Goal: Task Accomplishment & Management: Use online tool/utility

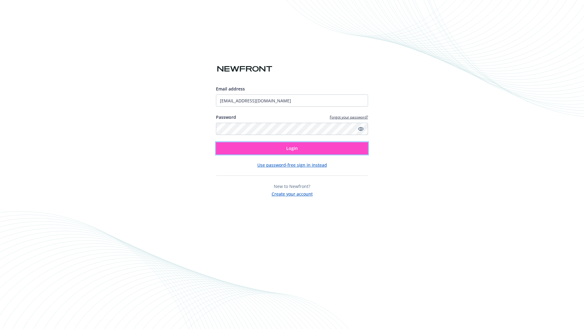
click at [292, 148] on span "Login" at bounding box center [292, 148] width 12 height 6
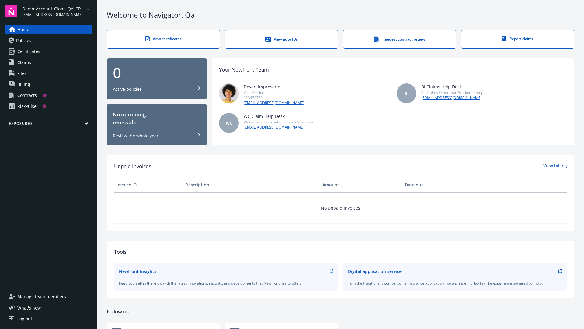
click at [57, 11] on span "Demo_Account_Clone_QA_CR_Tests_Prospect" at bounding box center [53, 8] width 62 height 6
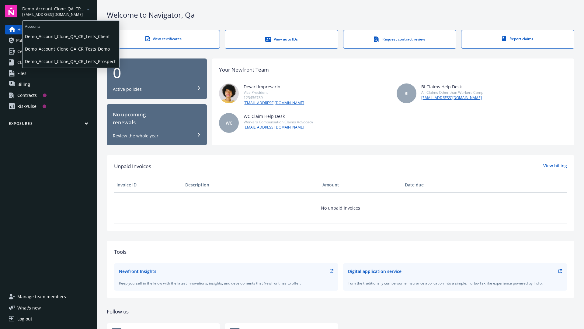
click at [70, 36] on span "Demo_Account_Clone_QA_CR_Tests_Client" at bounding box center [71, 36] width 92 height 12
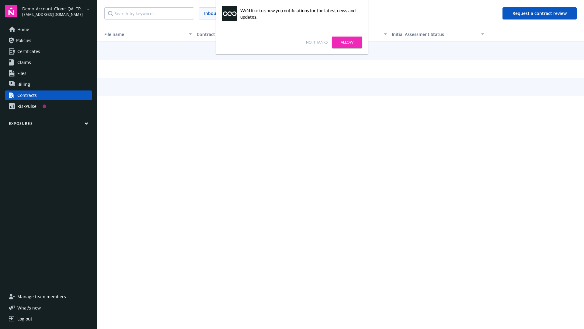
click at [317, 42] on link "No, thanks" at bounding box center [317, 42] width 22 height 5
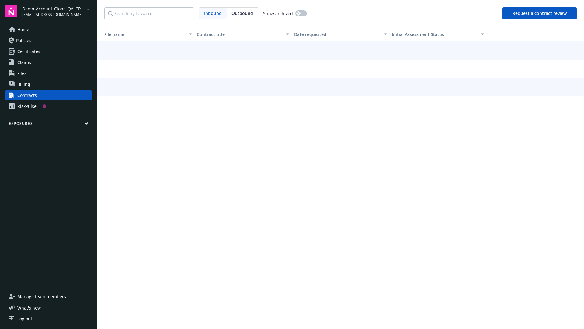
click at [540, 13] on button "Request a contract review" at bounding box center [540, 13] width 74 height 12
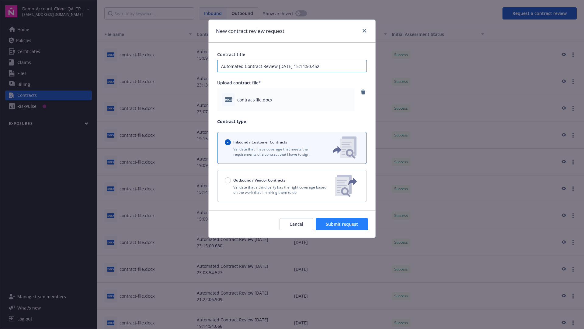
type input "Automated Contract Review [DATE] 15:14:50.452"
click at [342, 224] on span "Submit request" at bounding box center [342, 224] width 32 height 6
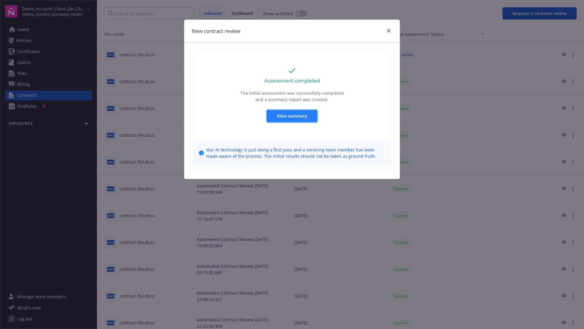
click at [292, 116] on span "View summary" at bounding box center [292, 116] width 30 height 6
